Goal: Task Accomplishment & Management: Use online tool/utility

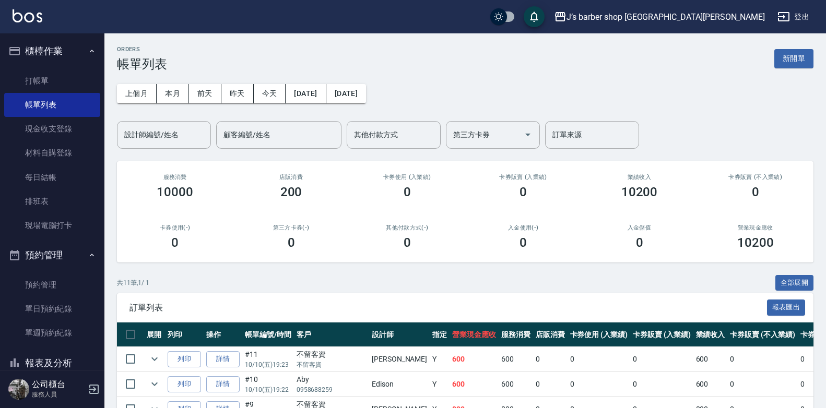
click at [145, 116] on div "上個月 本月 [DATE] [DATE] [DATE] [DATE] [DATE] 設計師編號/姓名 設計師編號/姓名 顧客編號/姓名 顧客編號/姓名 其他付…" at bounding box center [465, 110] width 697 height 77
click at [155, 137] on input "設計師編號/姓名" at bounding box center [164, 135] width 85 height 18
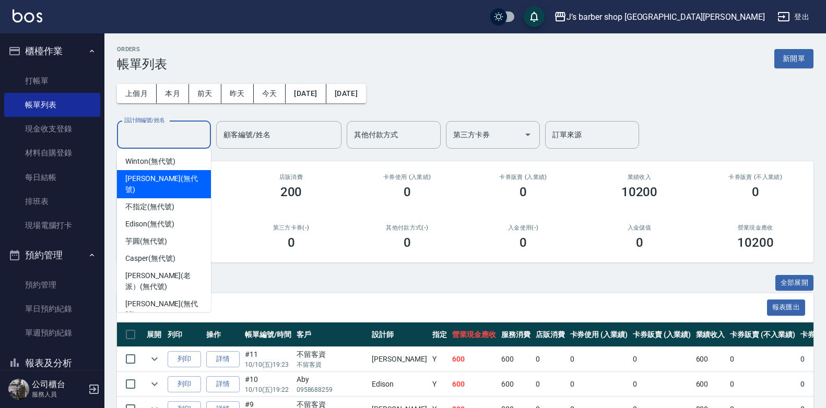
click at [174, 181] on span "[PERSON_NAME] (無代號)" at bounding box center [163, 184] width 77 height 22
type input "[PERSON_NAME](無代號)"
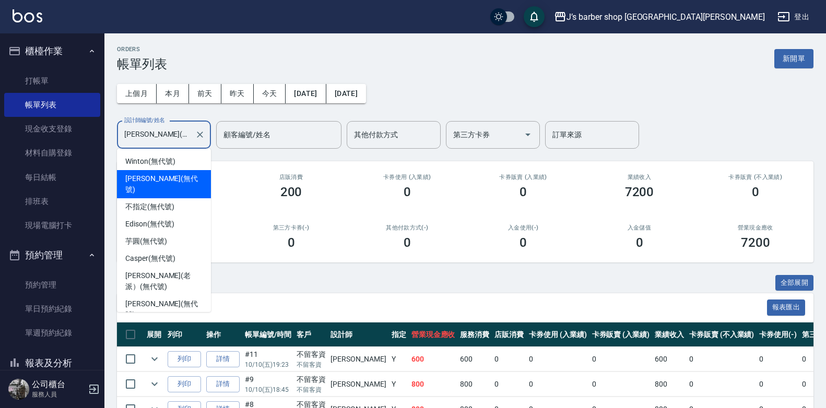
click at [178, 136] on input "[PERSON_NAME](無代號)" at bounding box center [156, 135] width 69 height 18
click at [180, 140] on input "[PERSON_NAME](無代號)" at bounding box center [156, 135] width 69 height 18
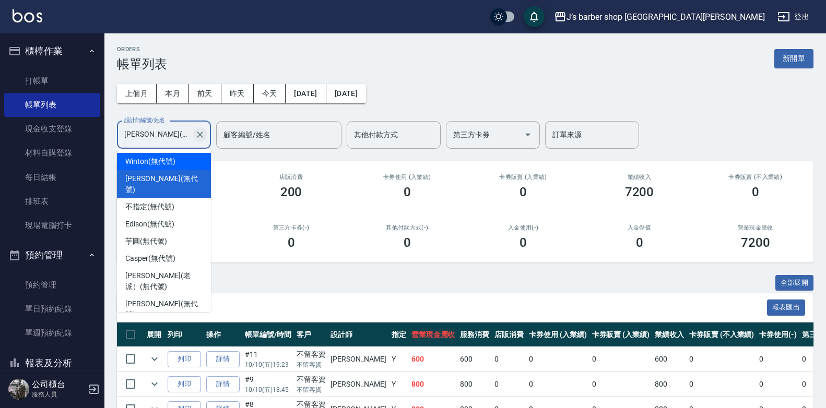
click at [194, 138] on button "Clear" at bounding box center [200, 134] width 15 height 15
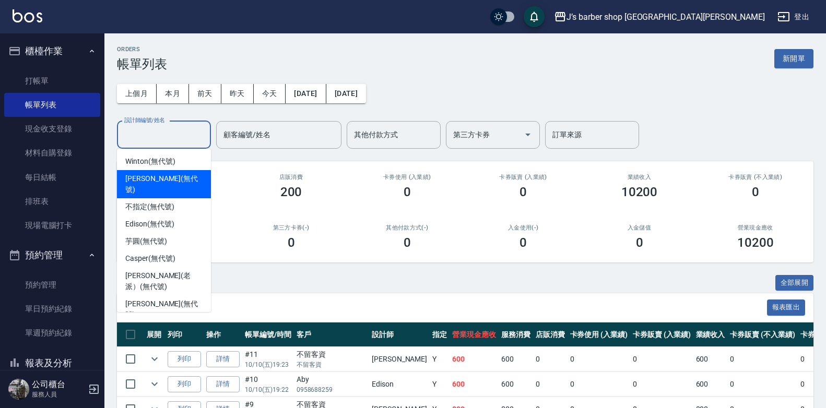
click at [178, 170] on div "[PERSON_NAME] (無代號)" at bounding box center [164, 184] width 94 height 28
type input "[PERSON_NAME](無代號)"
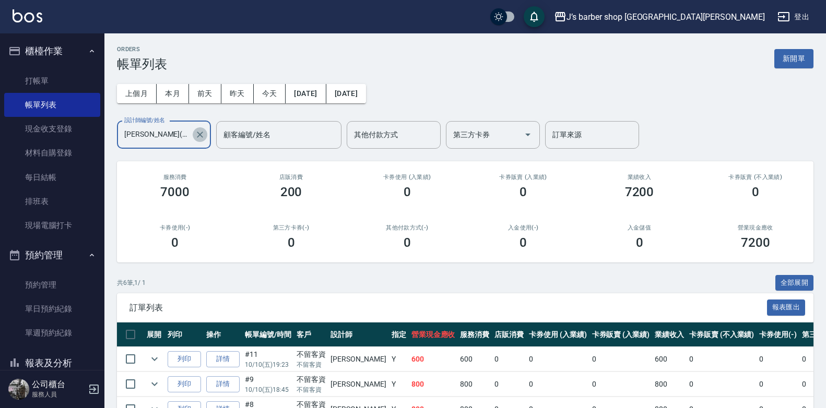
click at [200, 135] on icon "Clear" at bounding box center [200, 135] width 6 height 6
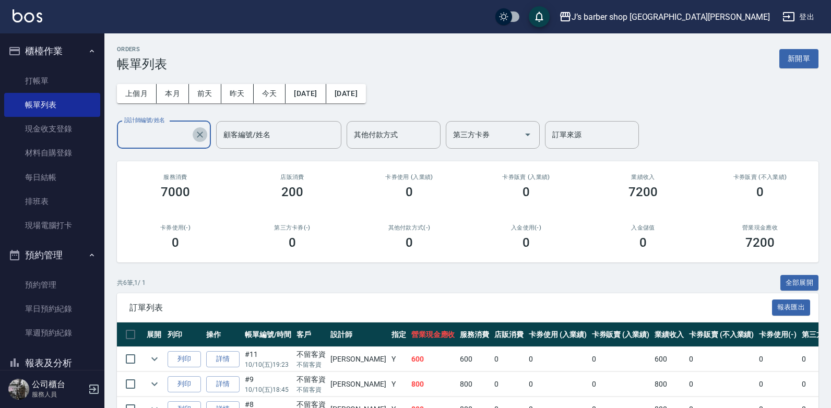
click at [172, 135] on input "設計師編號/姓名" at bounding box center [156, 135] width 69 height 18
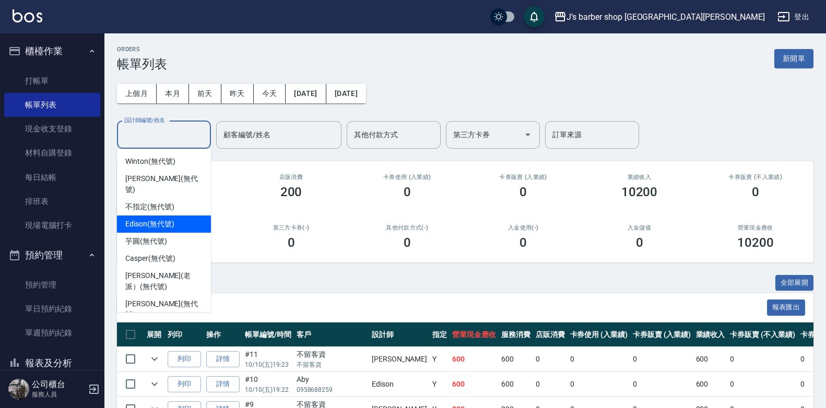
click at [159, 220] on div "Edison (無代號)" at bounding box center [164, 224] width 94 height 17
type input "Edison(無代號)"
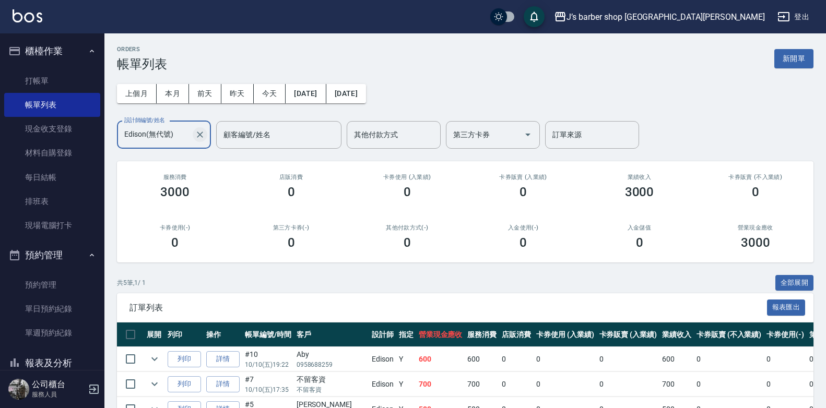
click at [195, 132] on icon "Clear" at bounding box center [200, 134] width 10 height 10
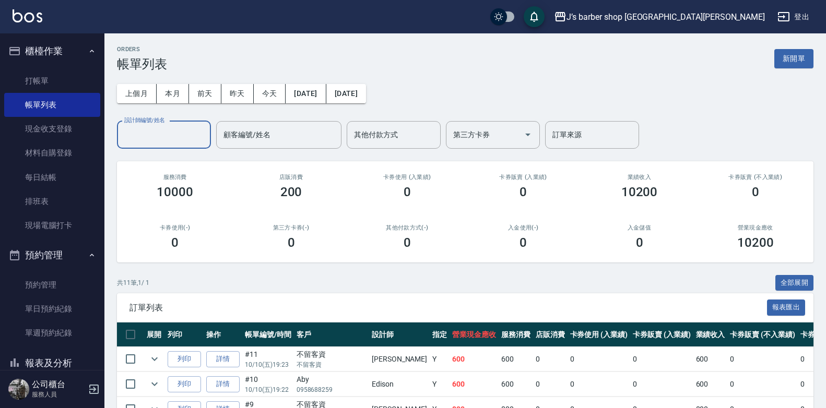
click at [151, 136] on input "設計師編號/姓名" at bounding box center [164, 135] width 85 height 18
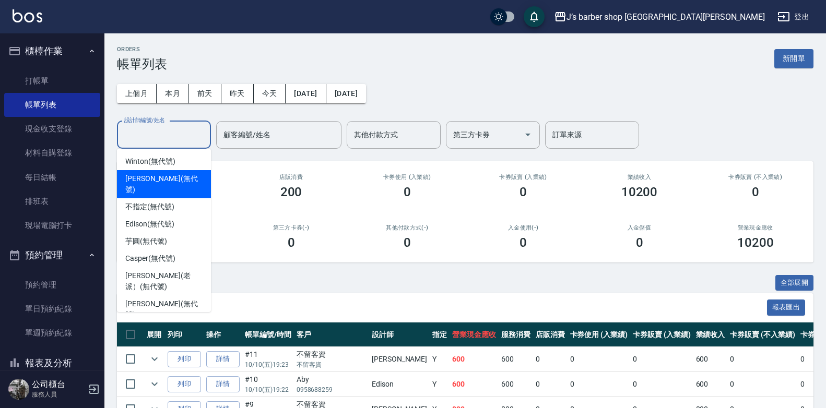
click at [151, 183] on span "[PERSON_NAME] (無代號)" at bounding box center [163, 184] width 77 height 22
type input "[PERSON_NAME](無代號)"
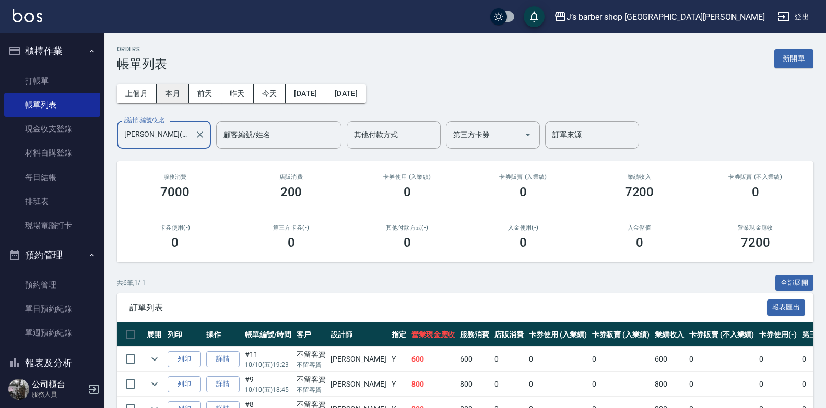
click at [185, 98] on button "本月" at bounding box center [173, 93] width 32 height 19
click at [204, 135] on icon "Clear" at bounding box center [200, 134] width 10 height 10
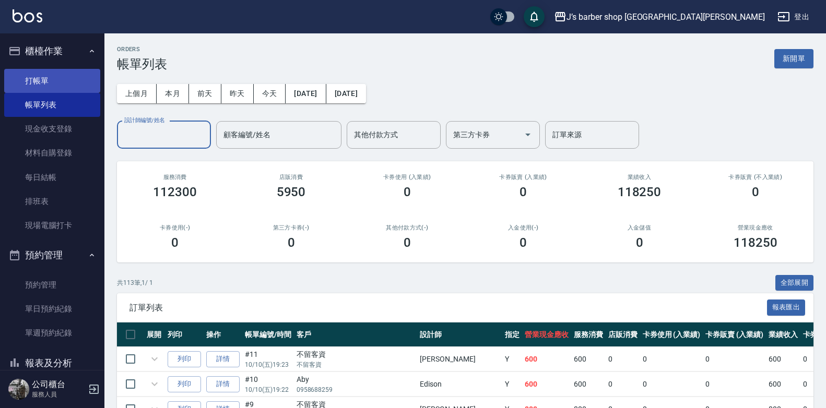
click at [52, 85] on link "打帳單" at bounding box center [52, 81] width 96 height 24
